Goal: Task Accomplishment & Management: Use online tool/utility

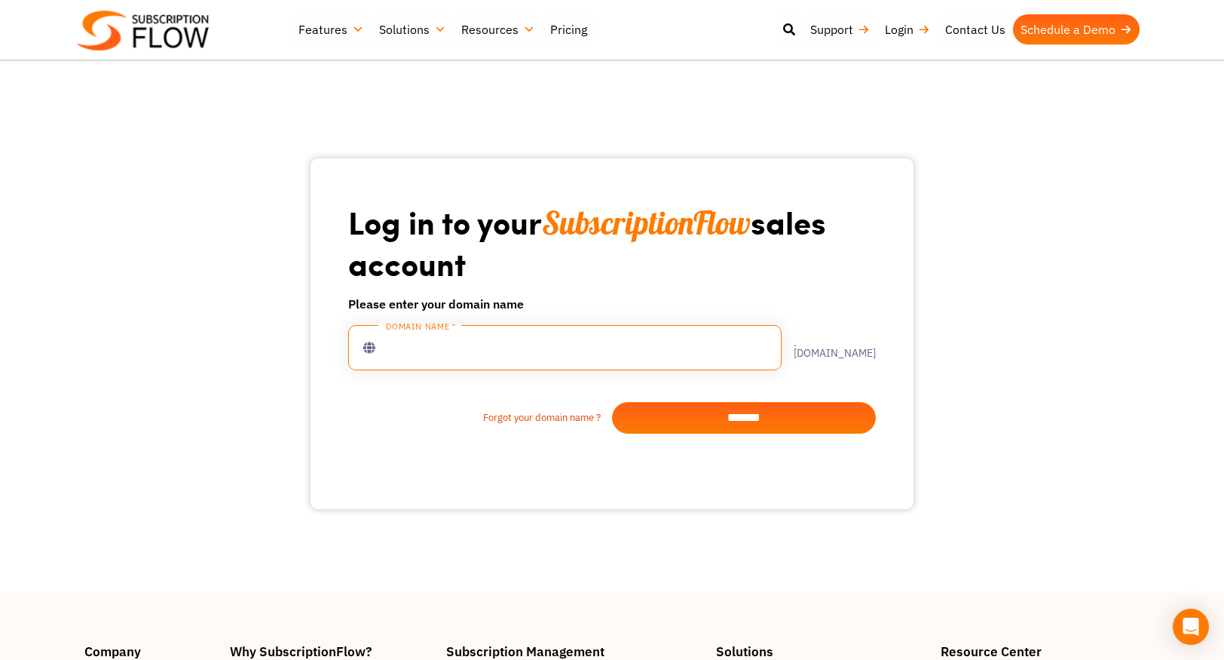
click at [472, 351] on input "text" at bounding box center [564, 347] width 433 height 45
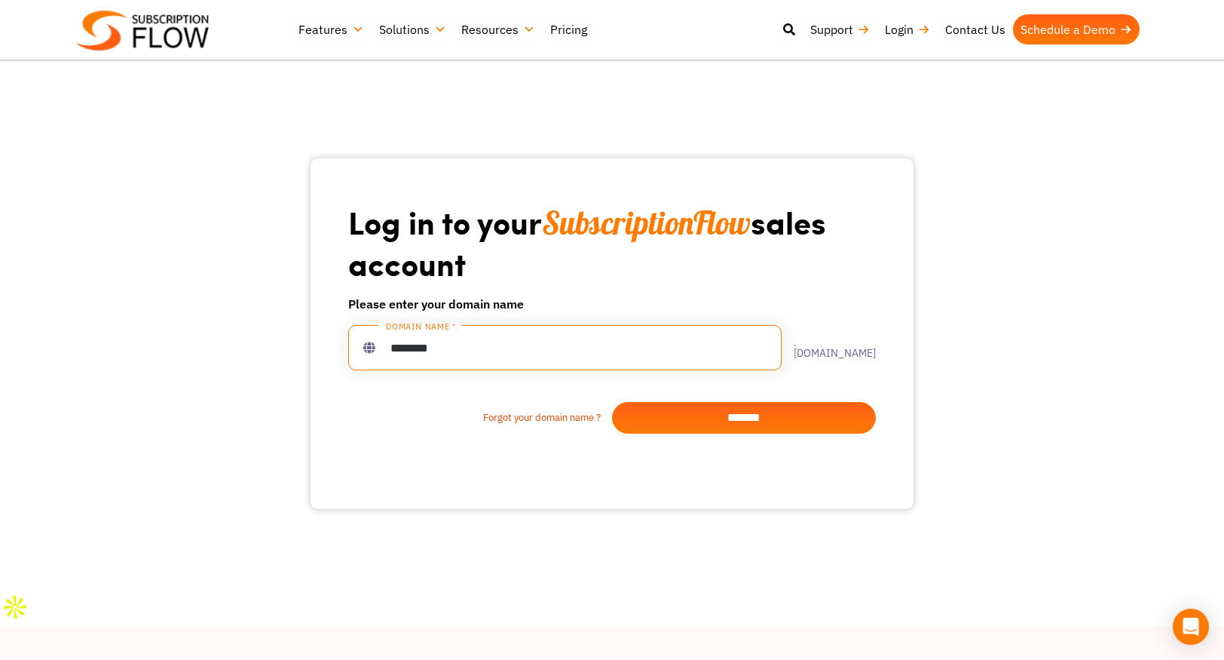
type input "********"
click at [742, 415] on input "*******" at bounding box center [744, 418] width 264 height 32
